Goal: Find specific page/section: Find specific page/section

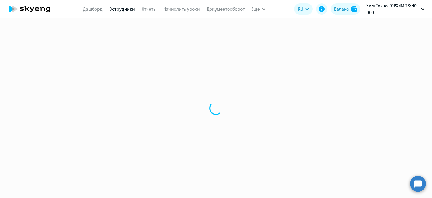
select select "30"
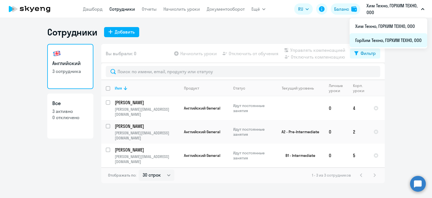
click at [371, 36] on li "ГорХим Техно, ГОРХИМ ТЕХНО, ООО" at bounding box center [388, 40] width 78 height 14
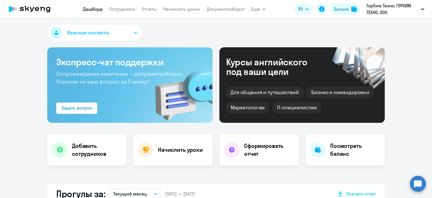
scroll to position [225, 0]
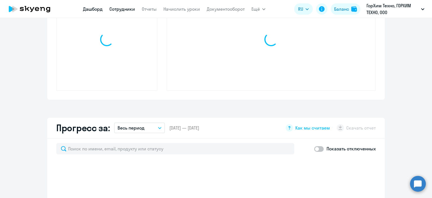
select select "30"
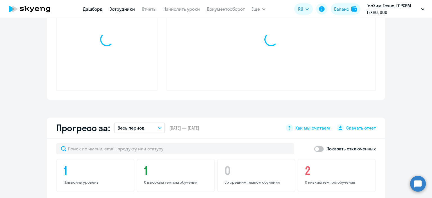
click at [134, 10] on link "Сотрудники" at bounding box center [122, 9] width 26 height 6
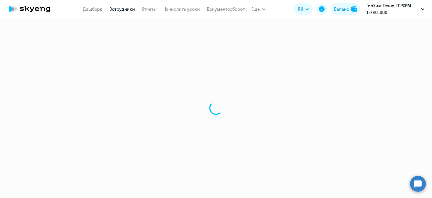
select select "30"
